Goal: Navigation & Orientation: Find specific page/section

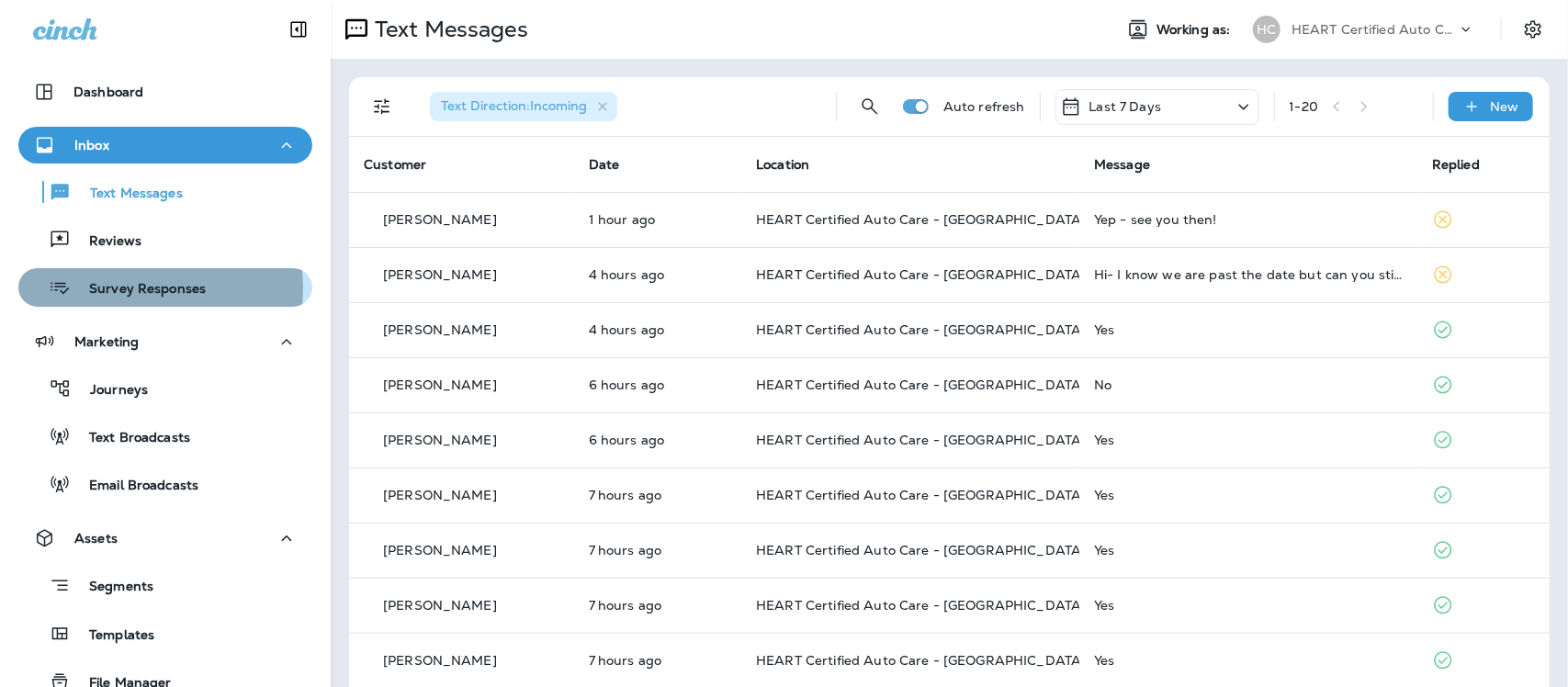
click at [120, 287] on p "Survey Responses" at bounding box center [138, 289] width 135 height 17
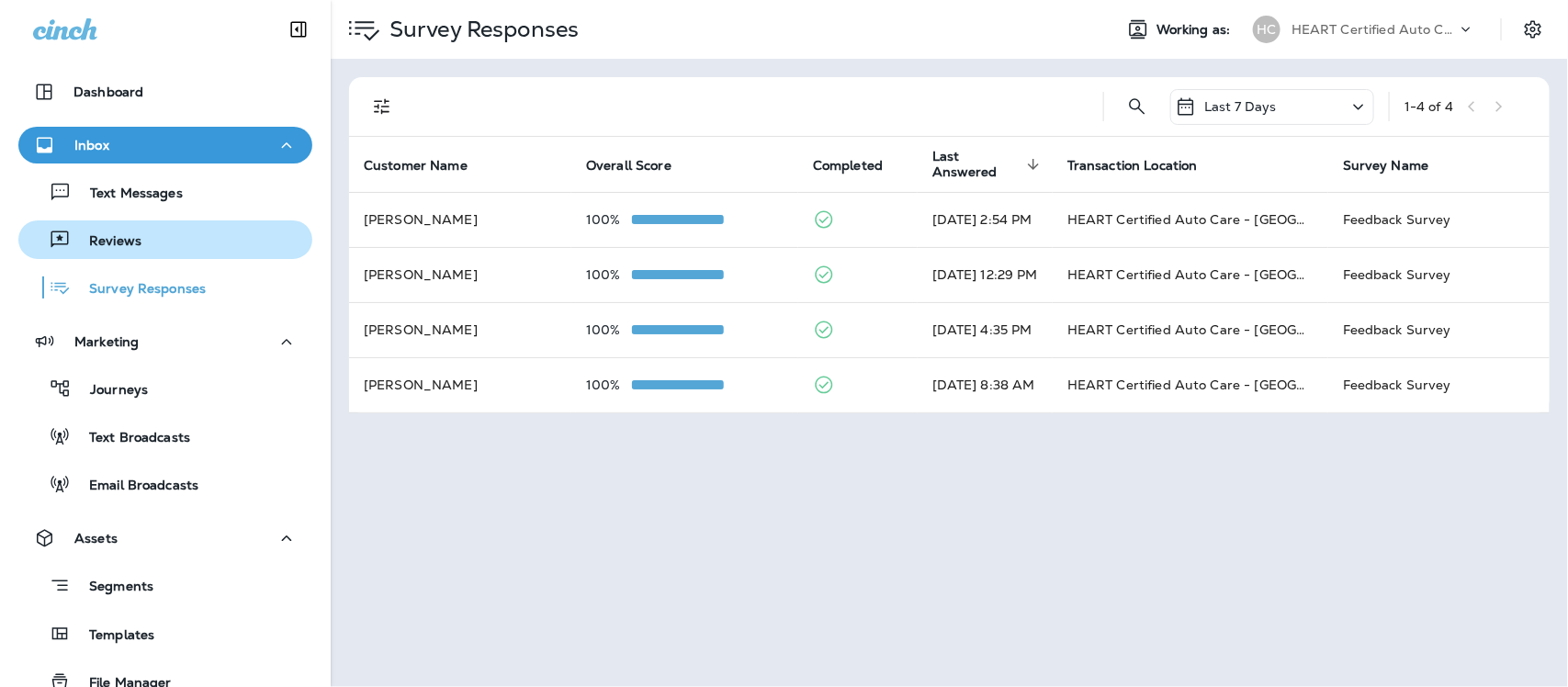
click at [121, 237] on p "Reviews" at bounding box center [106, 241] width 71 height 17
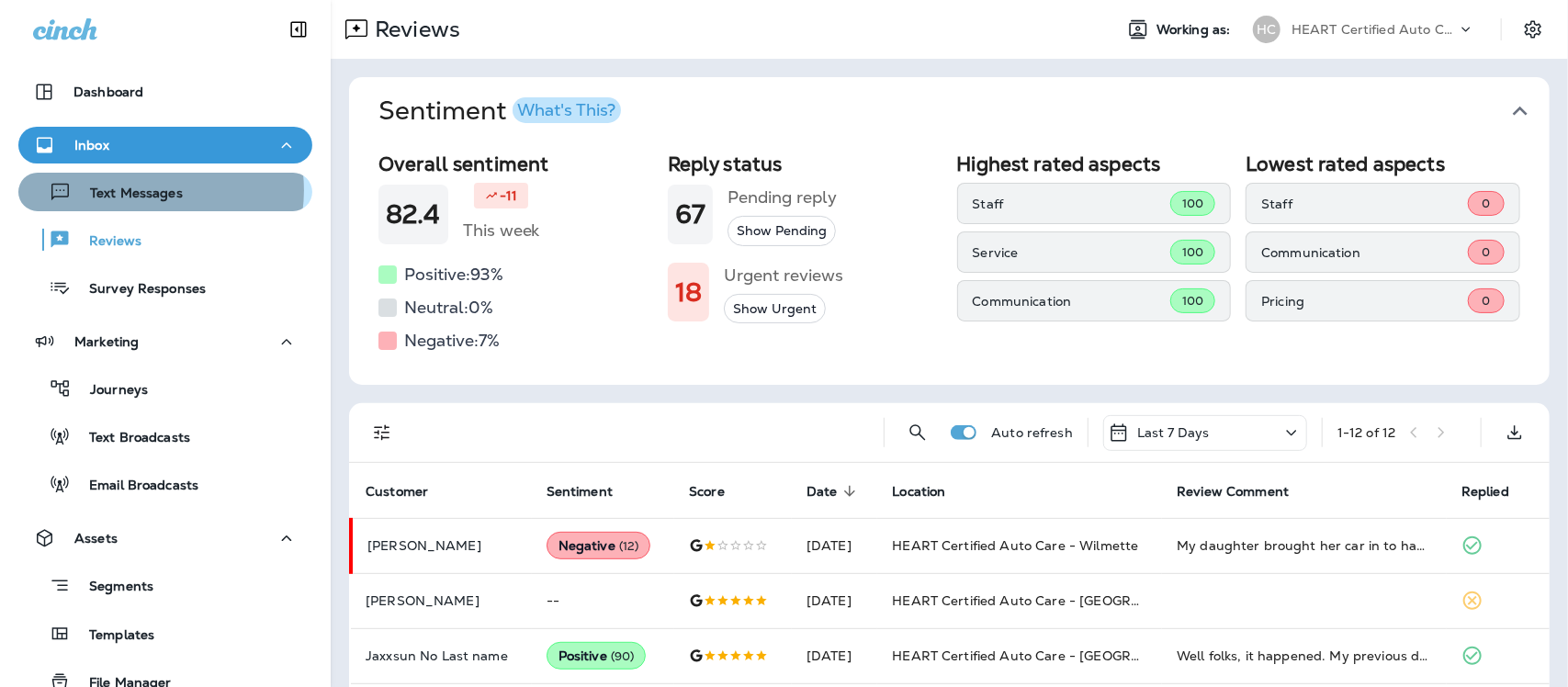
click at [151, 190] on p "Text Messages" at bounding box center [127, 195] width 111 height 17
